Goal: Transaction & Acquisition: Book appointment/travel/reservation

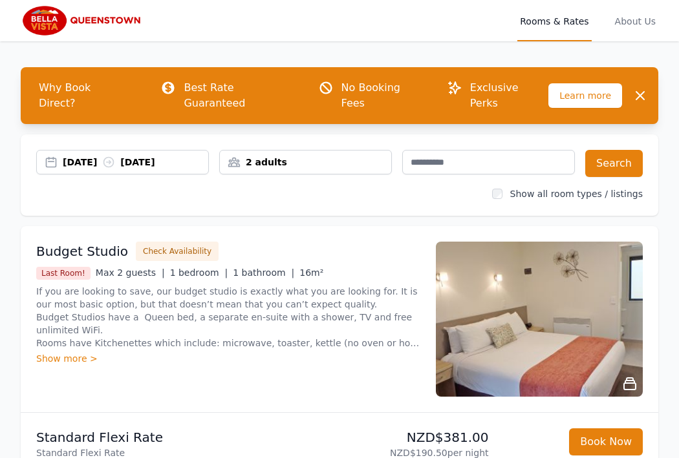
click at [165, 134] on div "14 Oct 2025 16 Oct 2025 2 adults Search Show all room types / listings" at bounding box center [340, 174] width 638 height 81
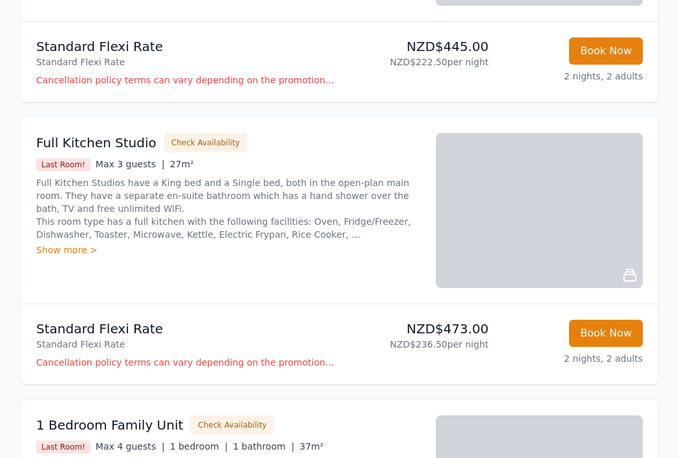
scroll to position [958, 0]
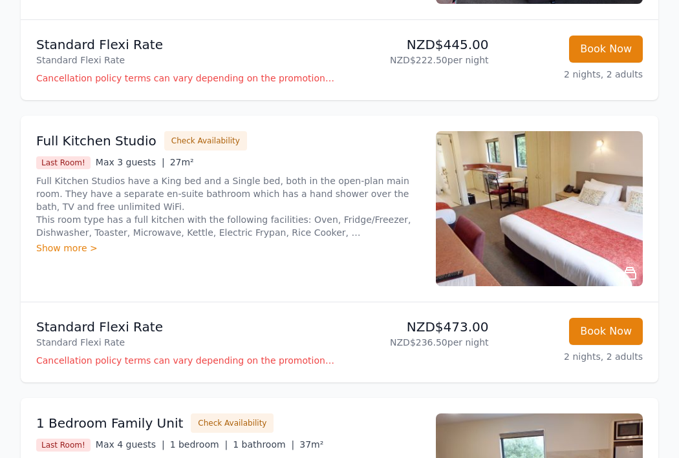
click at [520, 241] on img at bounding box center [539, 208] width 207 height 155
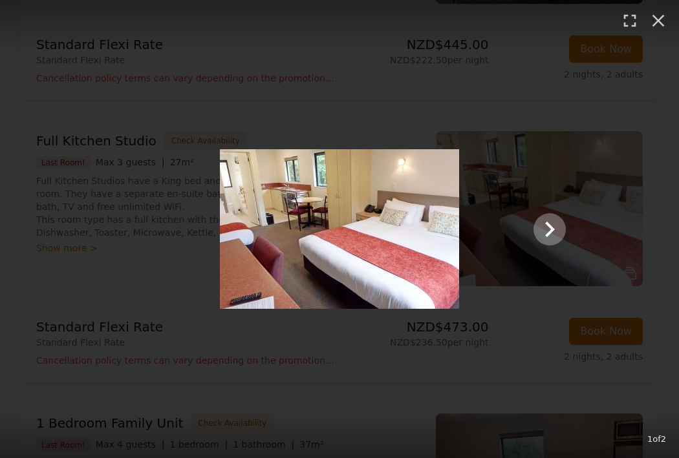
click at [555, 228] on icon "Show slide 2 of 2" at bounding box center [549, 229] width 31 height 31
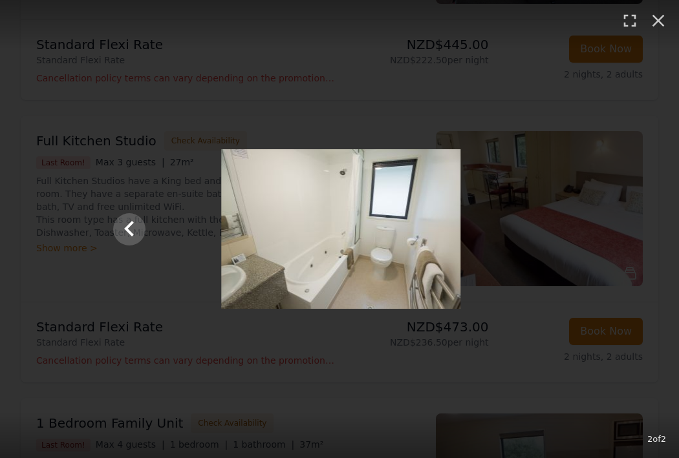
click at [555, 228] on div at bounding box center [341, 229] width 478 height 160
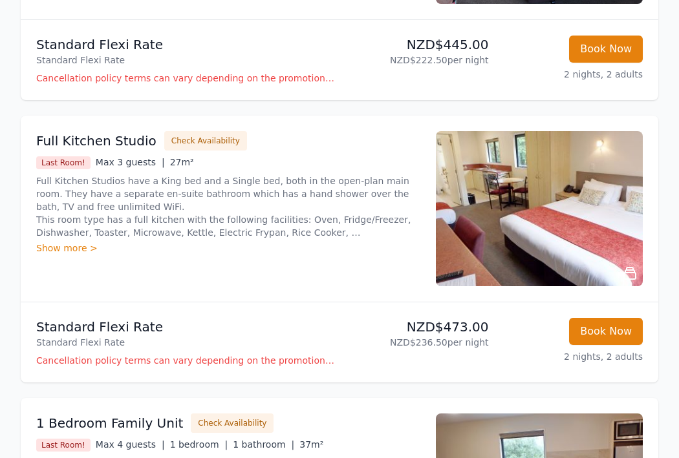
click at [570, 255] on img at bounding box center [539, 208] width 207 height 155
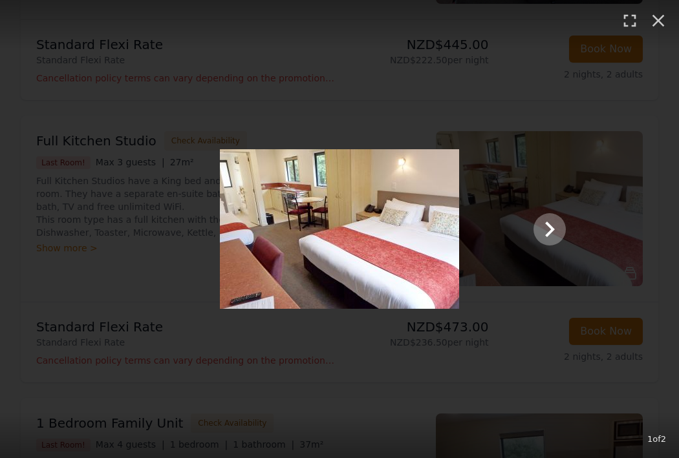
click at [555, 226] on icon "Show slide 2 of 2" at bounding box center [549, 229] width 31 height 31
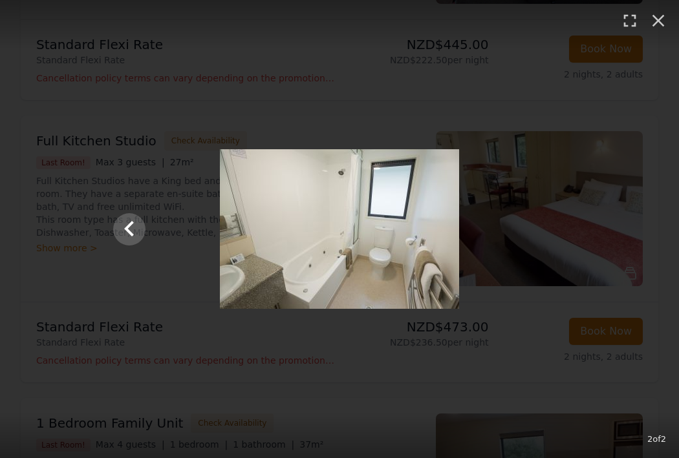
click at [146, 229] on div at bounding box center [339, 229] width 478 height 160
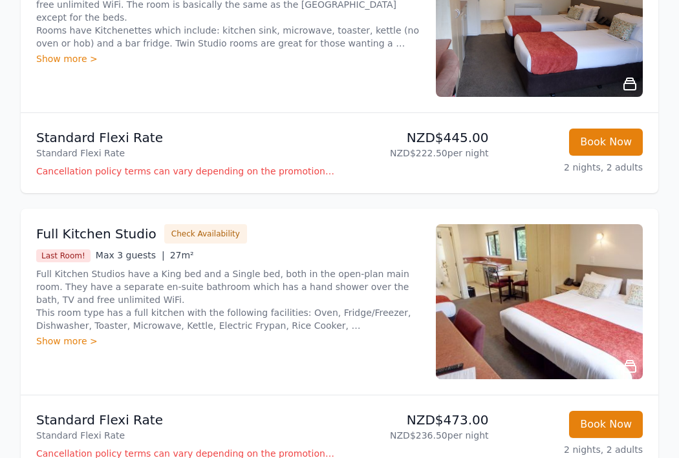
scroll to position [861, 0]
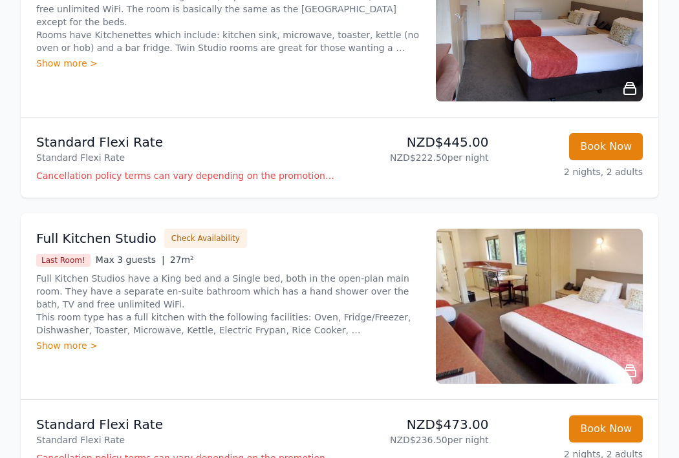
click at [78, 339] on div "Show more >" at bounding box center [228, 345] width 384 height 13
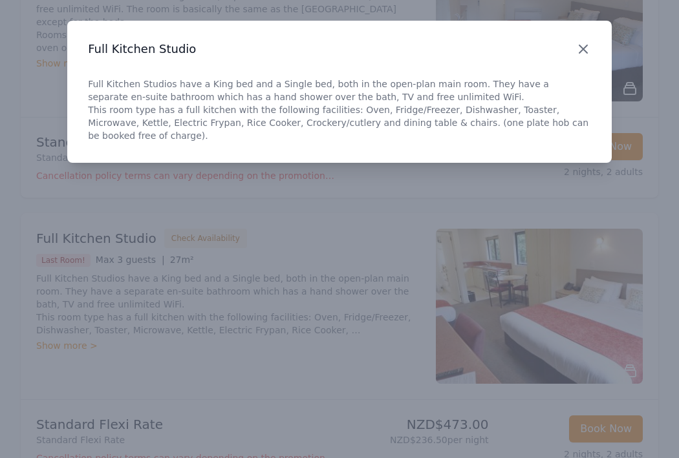
click at [588, 42] on icon "button" at bounding box center [583, 49] width 16 height 16
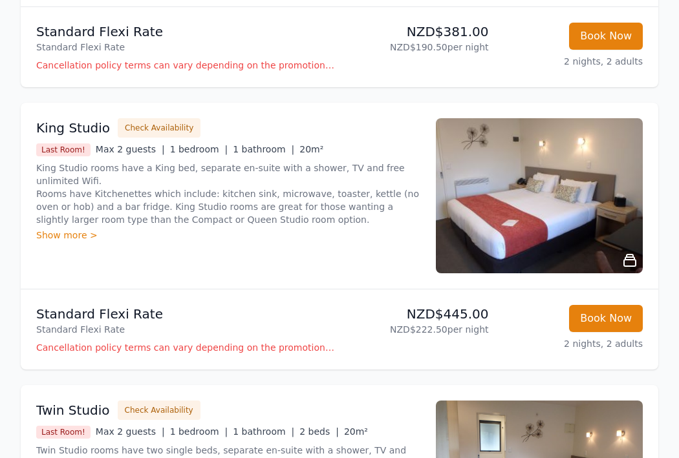
scroll to position [401, 0]
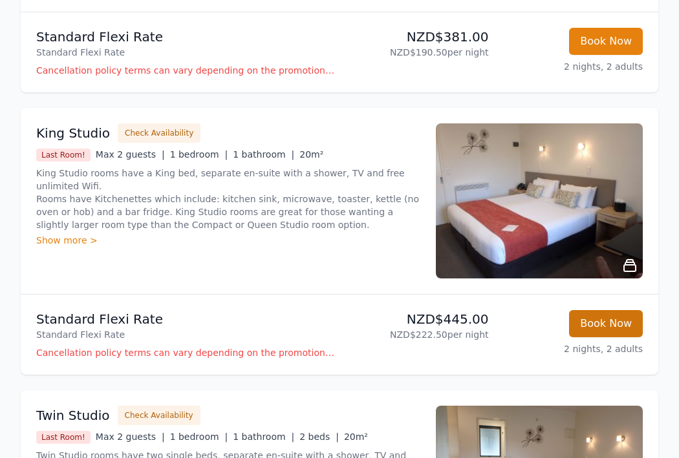
click at [617, 310] on button "Book Now" at bounding box center [606, 323] width 74 height 27
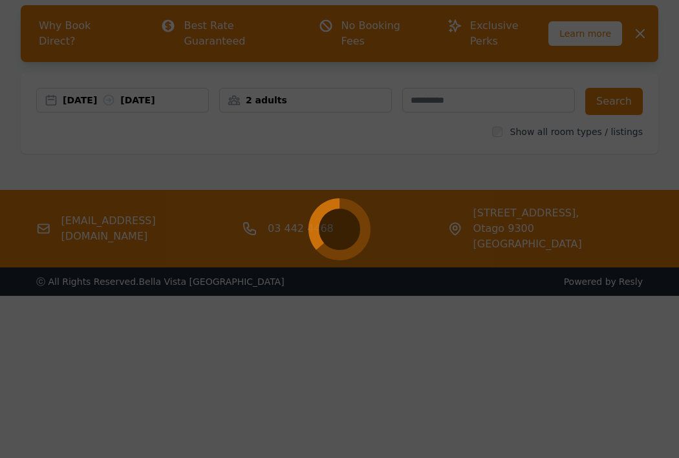
scroll to position [62, 0]
select select "**"
